Goal: Task Accomplishment & Management: Use online tool/utility

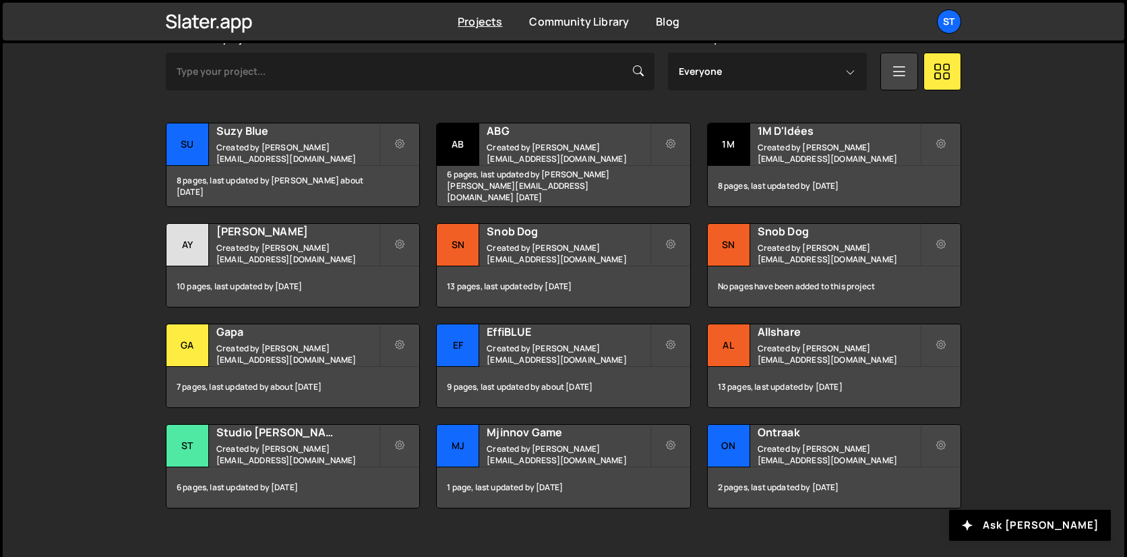
scroll to position [420, 0]
click at [308, 163] on div "Suzy Blue Created by [PERSON_NAME][EMAIL_ADDRESS][DOMAIN_NAME]" at bounding box center [292, 144] width 253 height 42
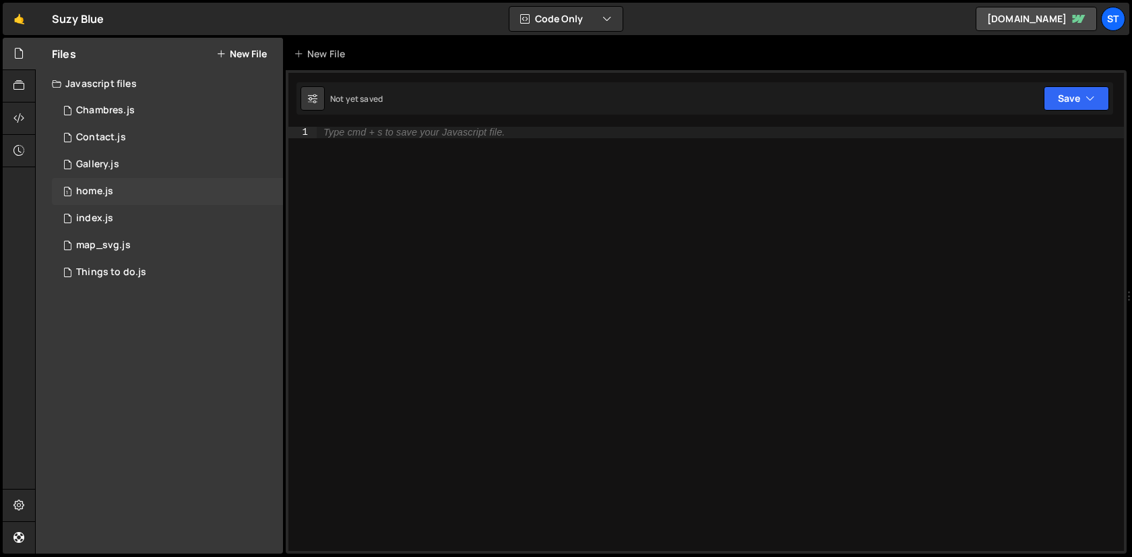
click at [132, 189] on div "1 home.js 0" at bounding box center [167, 191] width 231 height 27
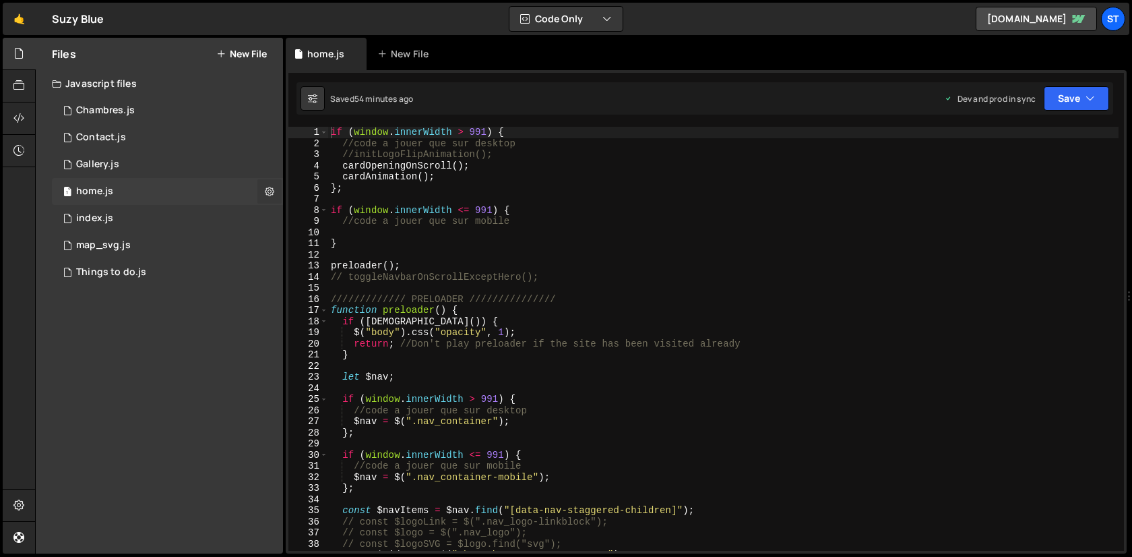
click at [270, 187] on icon at bounding box center [269, 191] width 9 height 13
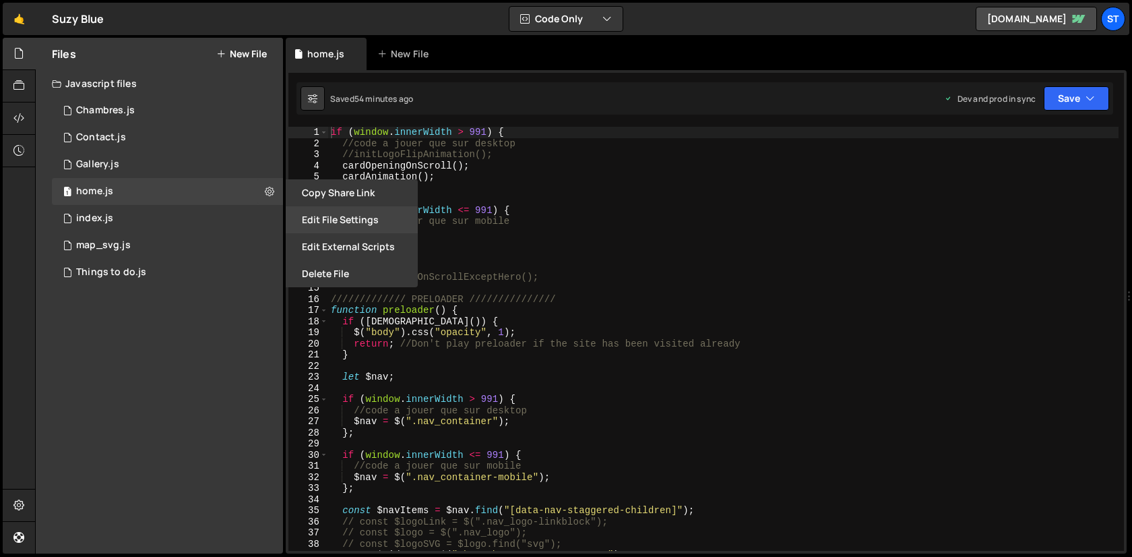
click at [363, 224] on button "Edit File Settings" at bounding box center [352, 219] width 132 height 27
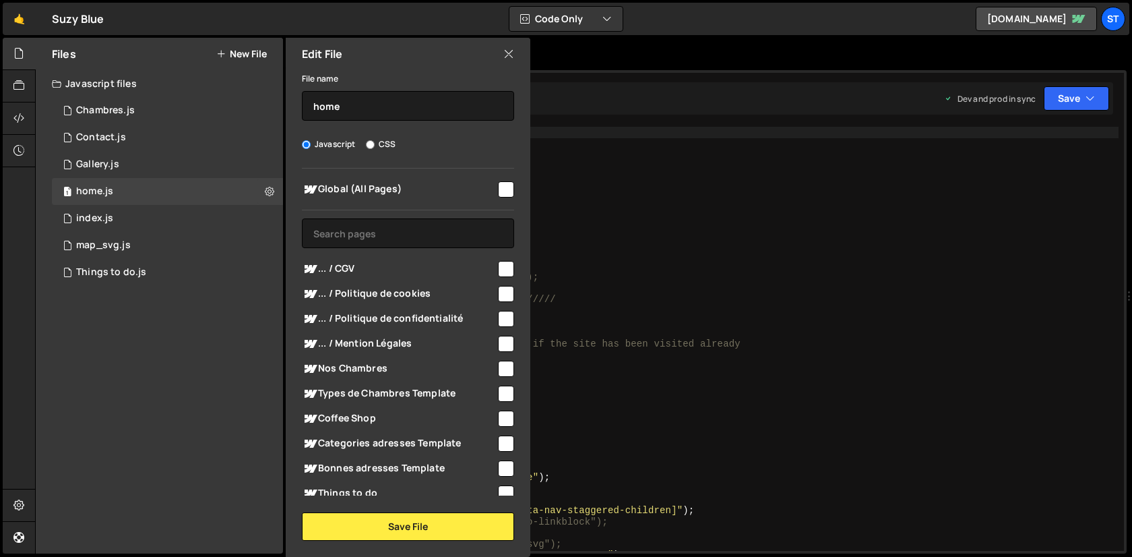
scroll to position [204, 0]
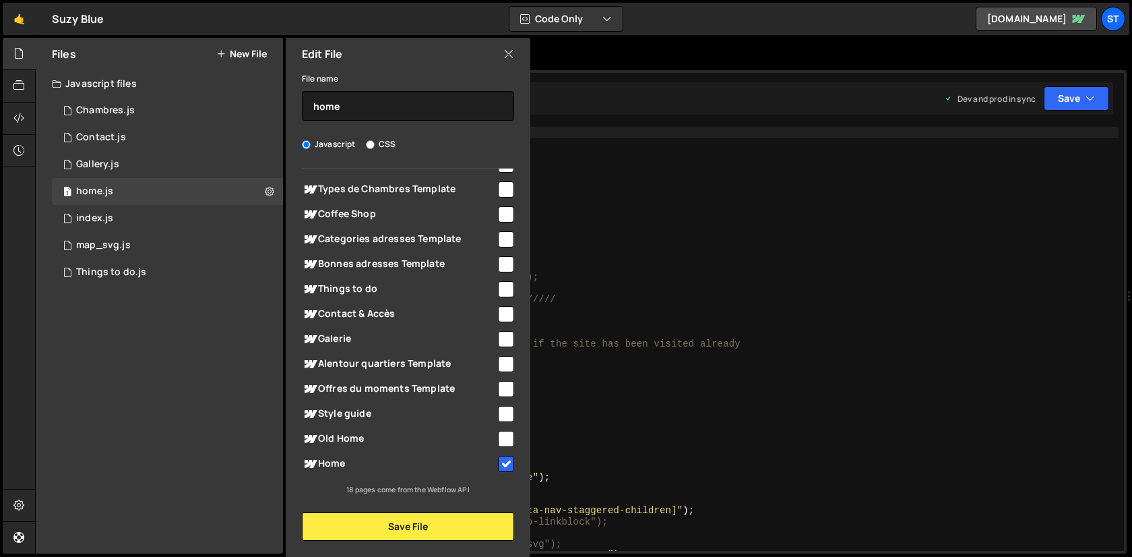
click at [501, 63] on div "Edit File" at bounding box center [408, 54] width 245 height 32
click at [507, 59] on icon at bounding box center [508, 53] width 11 height 15
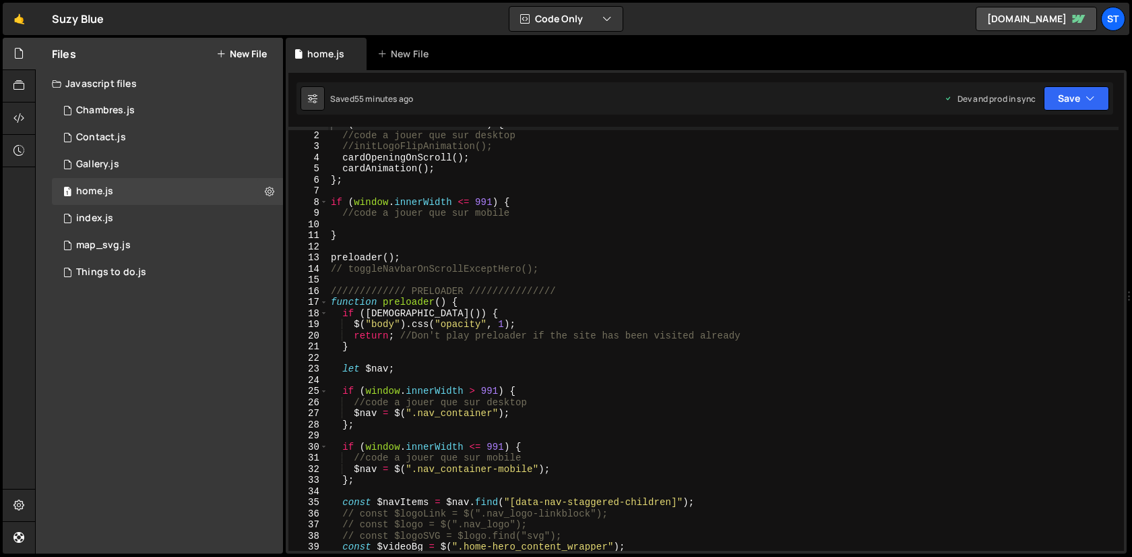
scroll to position [0, 0]
